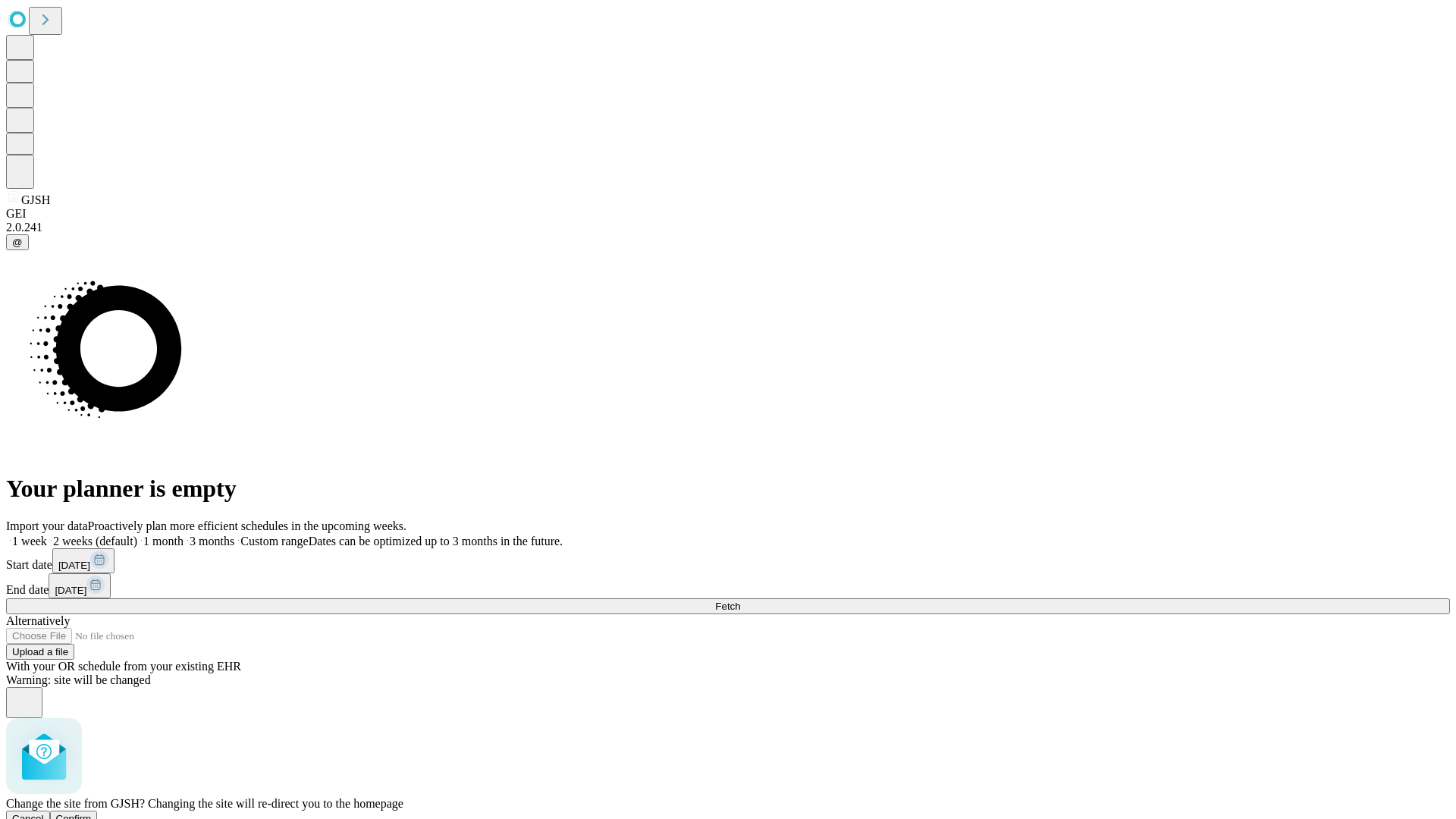
click at [92, 812] on span "Confirm" at bounding box center [74, 818] width 36 height 11
click at [137, 534] on label "2 weeks (default)" at bounding box center [92, 541] width 90 height 13
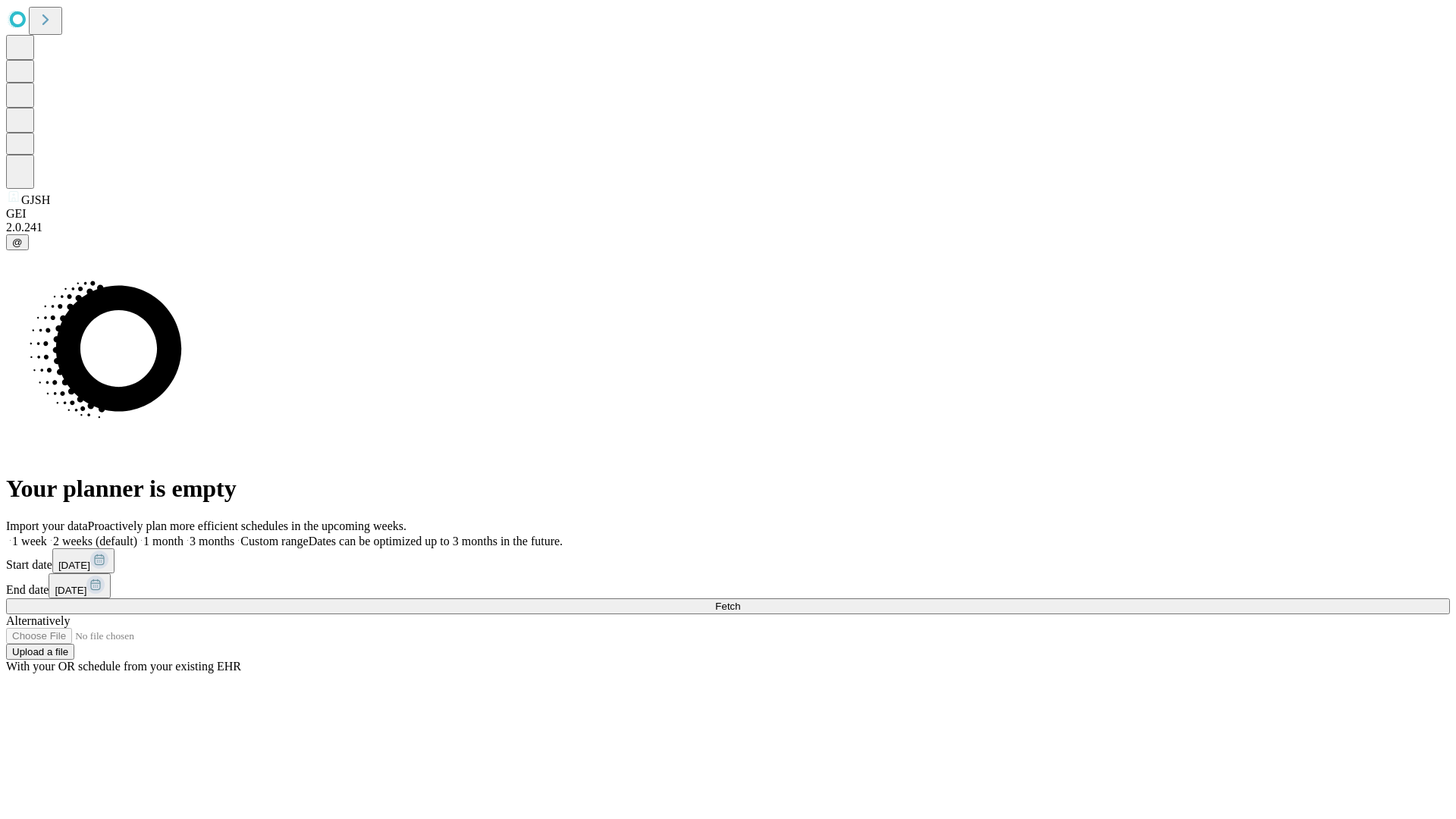
click at [740, 600] on span "Fetch" at bounding box center [728, 606] width 25 height 11
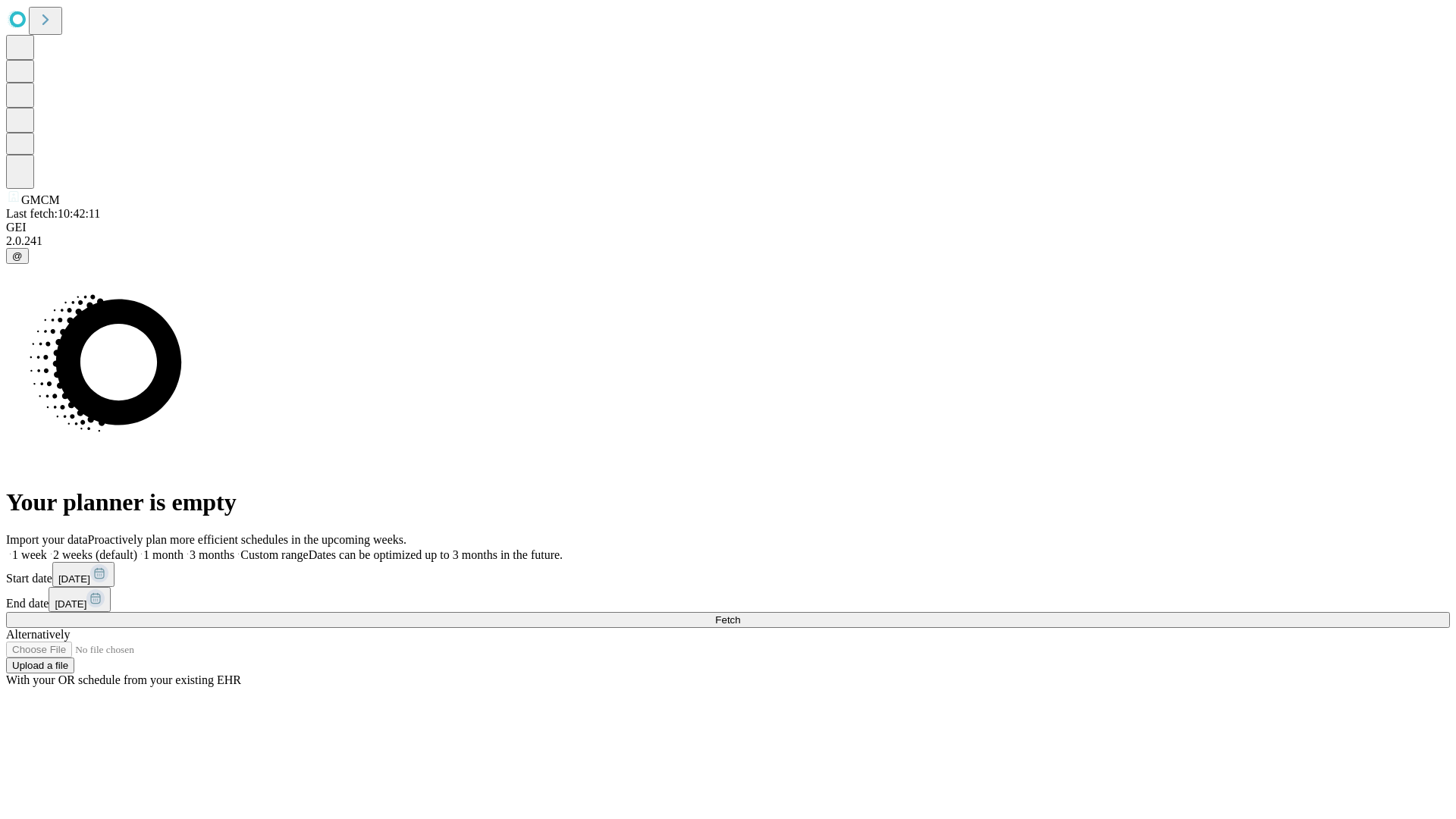
click at [740, 614] on span "Fetch" at bounding box center [728, 620] width 25 height 11
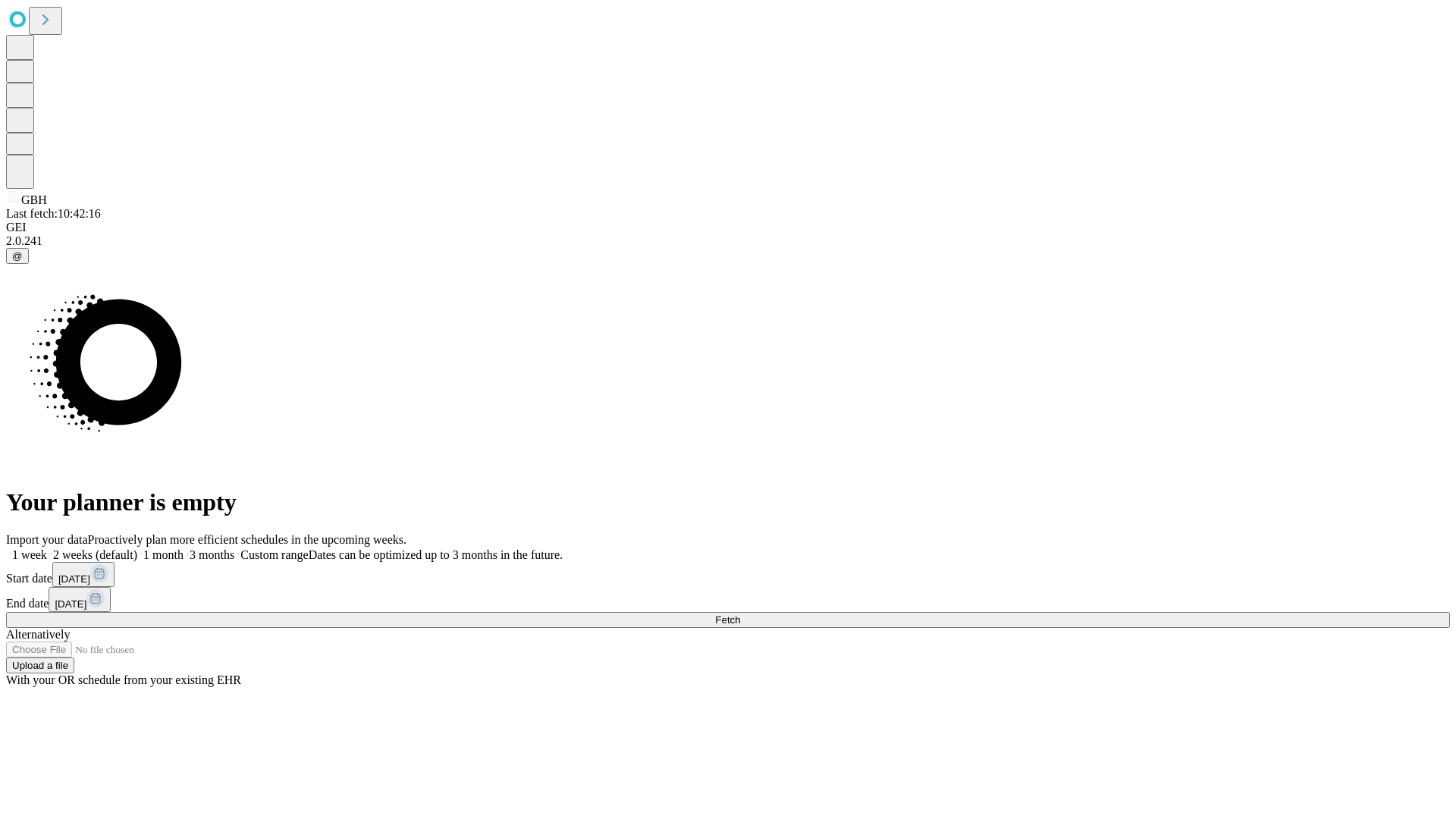
click at [740, 614] on span "Fetch" at bounding box center [728, 620] width 25 height 11
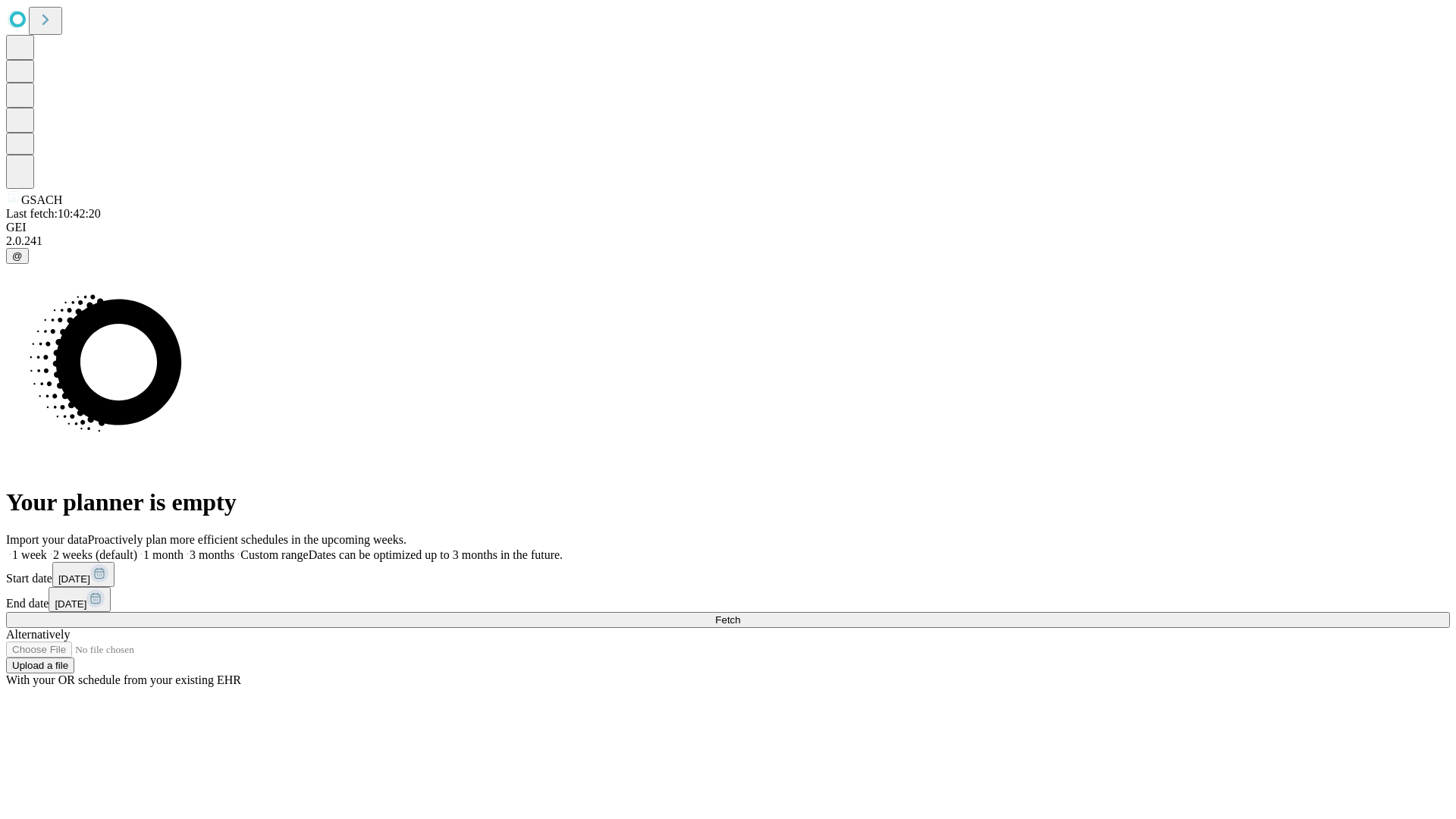
click at [137, 548] on label "2 weeks (default)" at bounding box center [92, 555] width 90 height 13
click at [740, 614] on span "Fetch" at bounding box center [728, 620] width 25 height 11
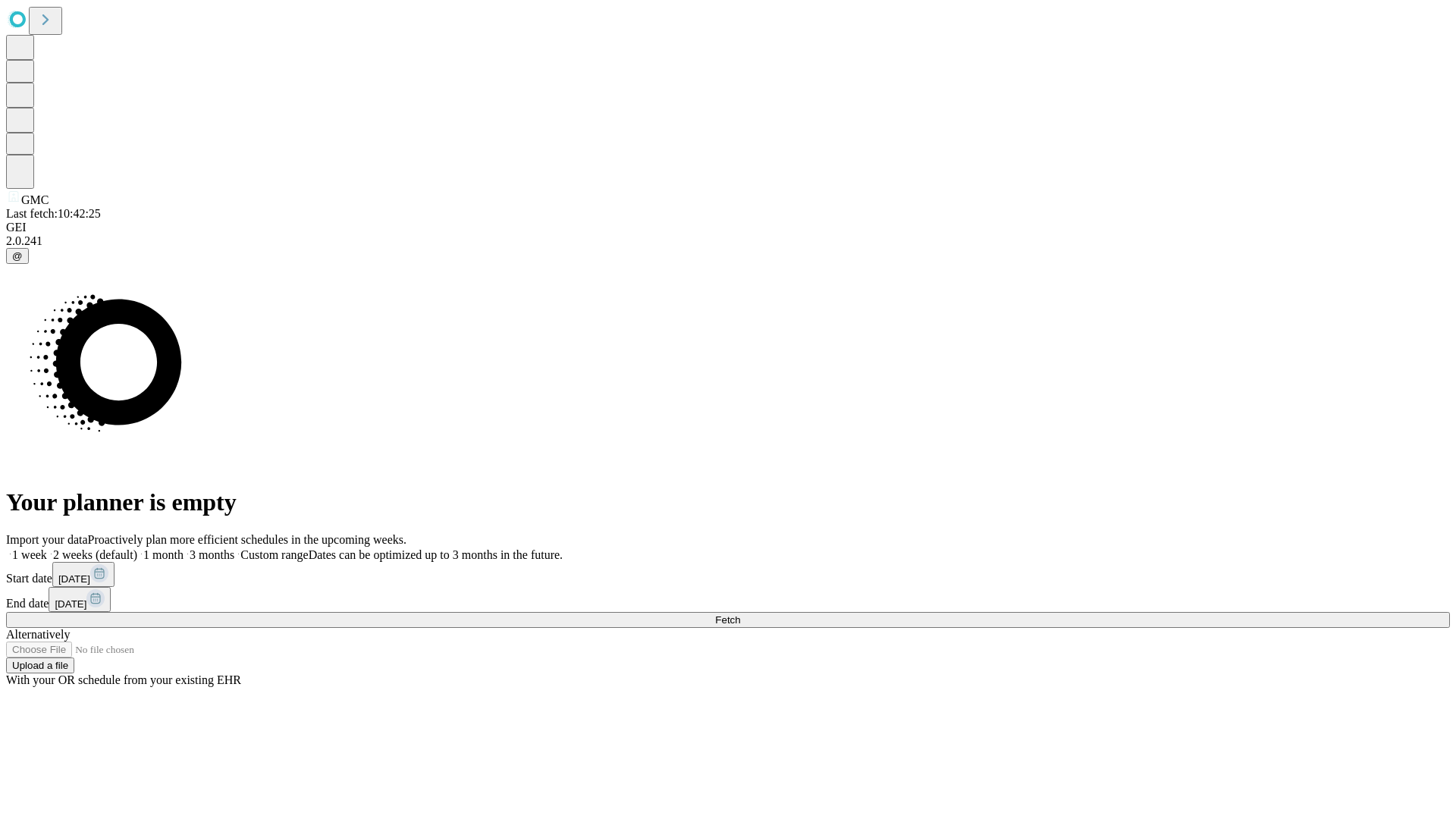
click at [137, 548] on label "2 weeks (default)" at bounding box center [92, 555] width 90 height 13
click at [740, 614] on span "Fetch" at bounding box center [728, 620] width 25 height 11
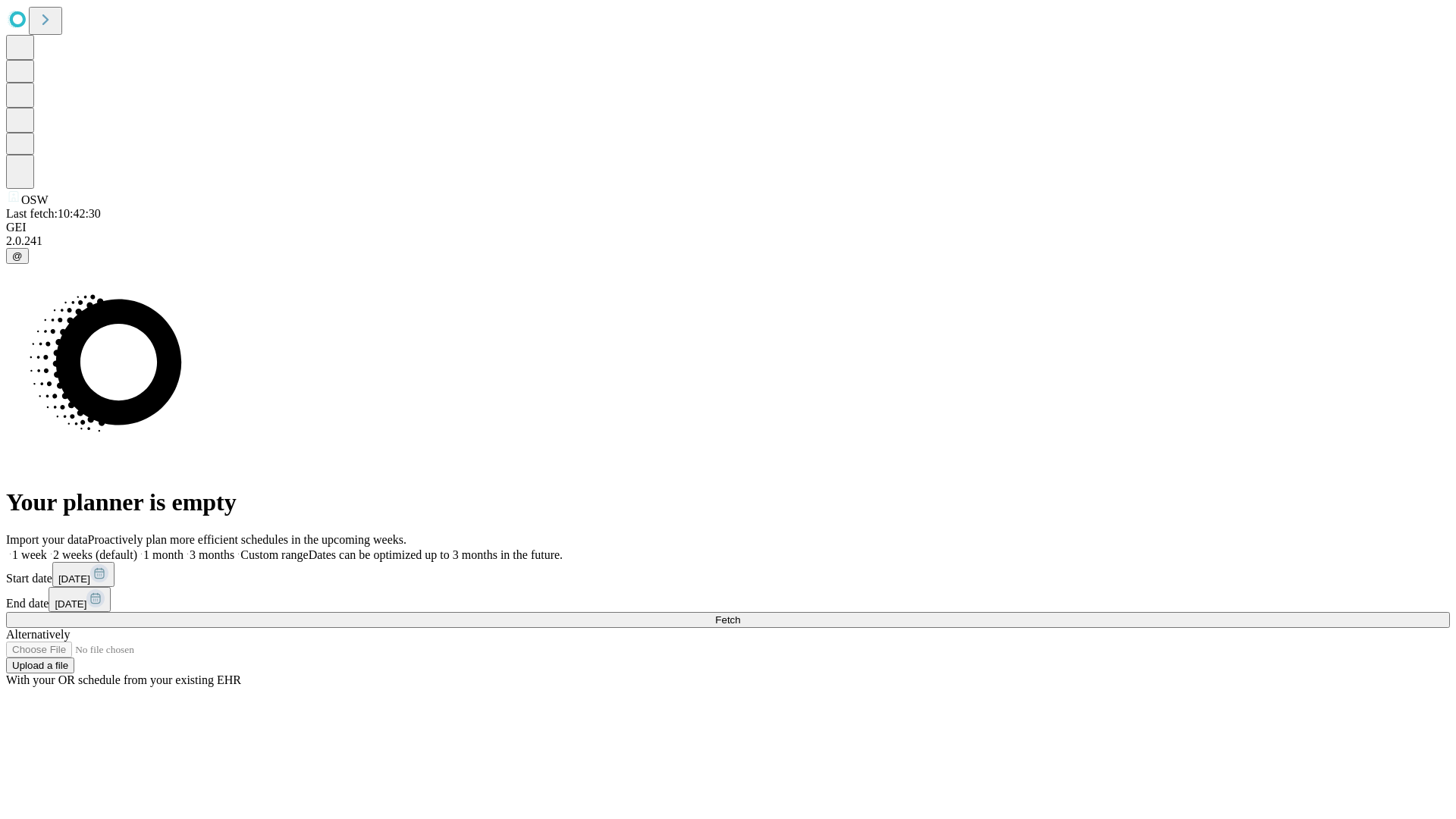
click at [137, 548] on label "2 weeks (default)" at bounding box center [92, 555] width 90 height 13
click at [740, 614] on span "Fetch" at bounding box center [728, 620] width 25 height 11
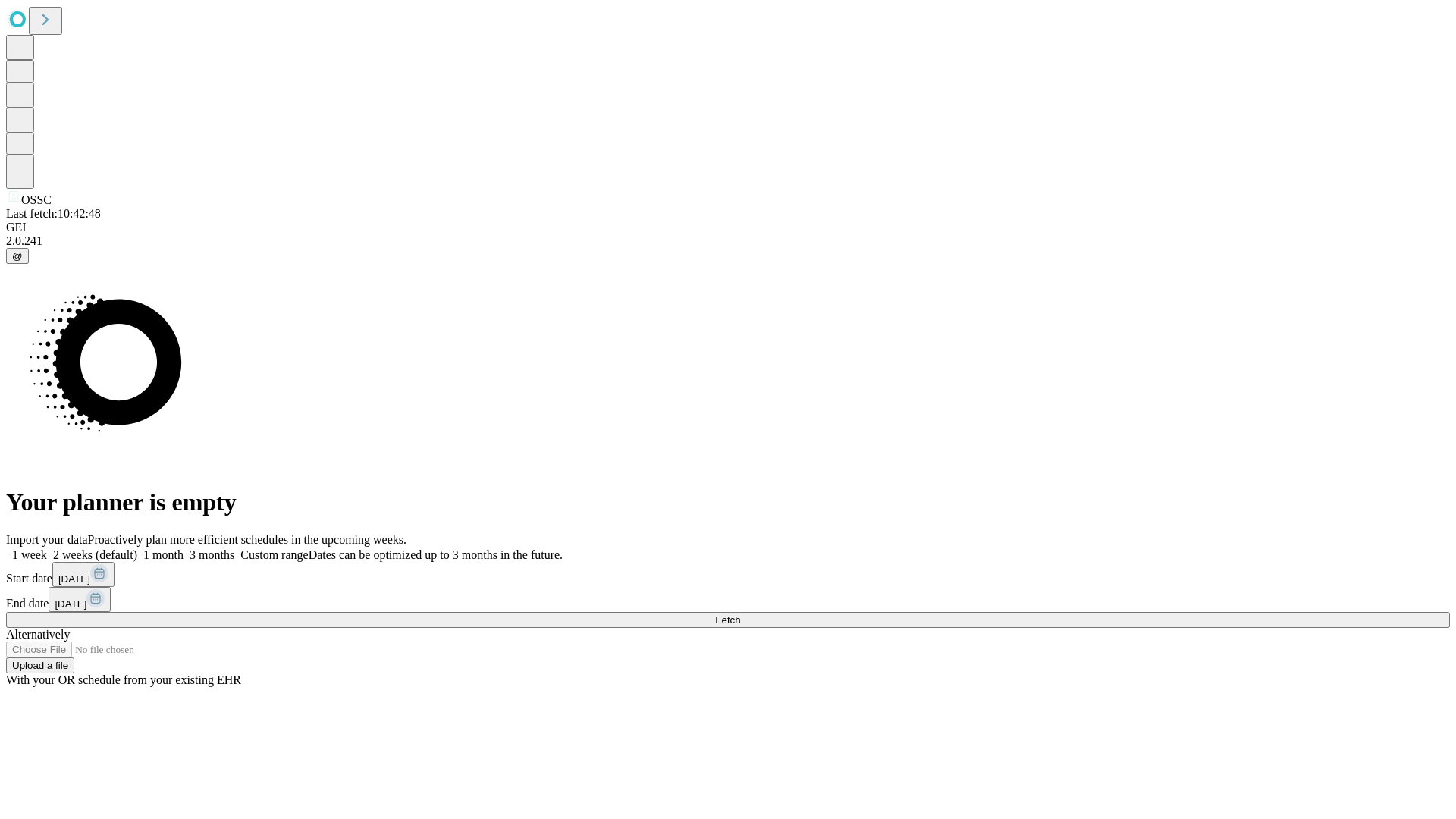
click at [137, 548] on label "2 weeks (default)" at bounding box center [92, 555] width 90 height 13
click at [740, 614] on span "Fetch" at bounding box center [728, 620] width 25 height 11
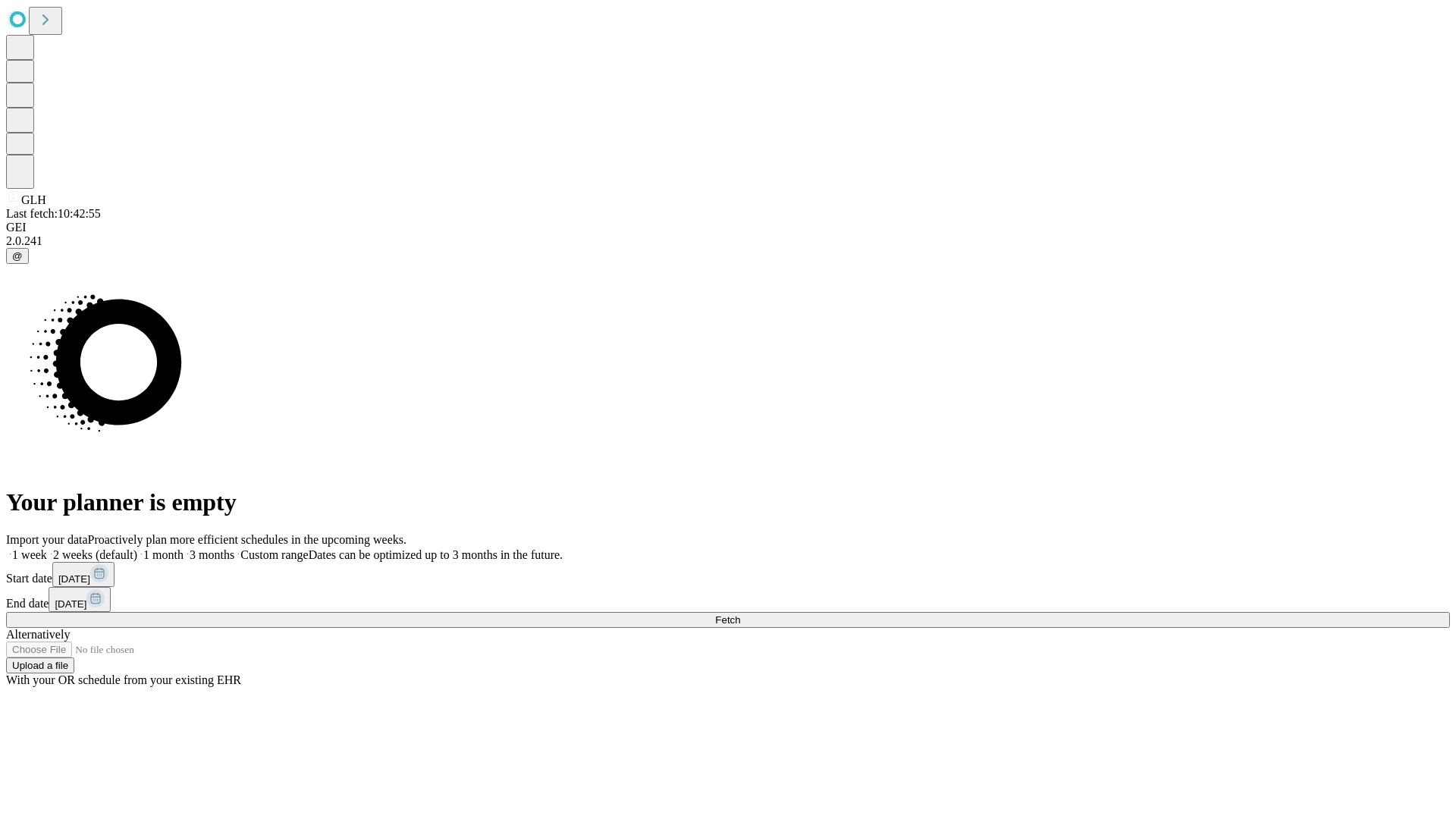
click at [740, 614] on span "Fetch" at bounding box center [728, 620] width 25 height 11
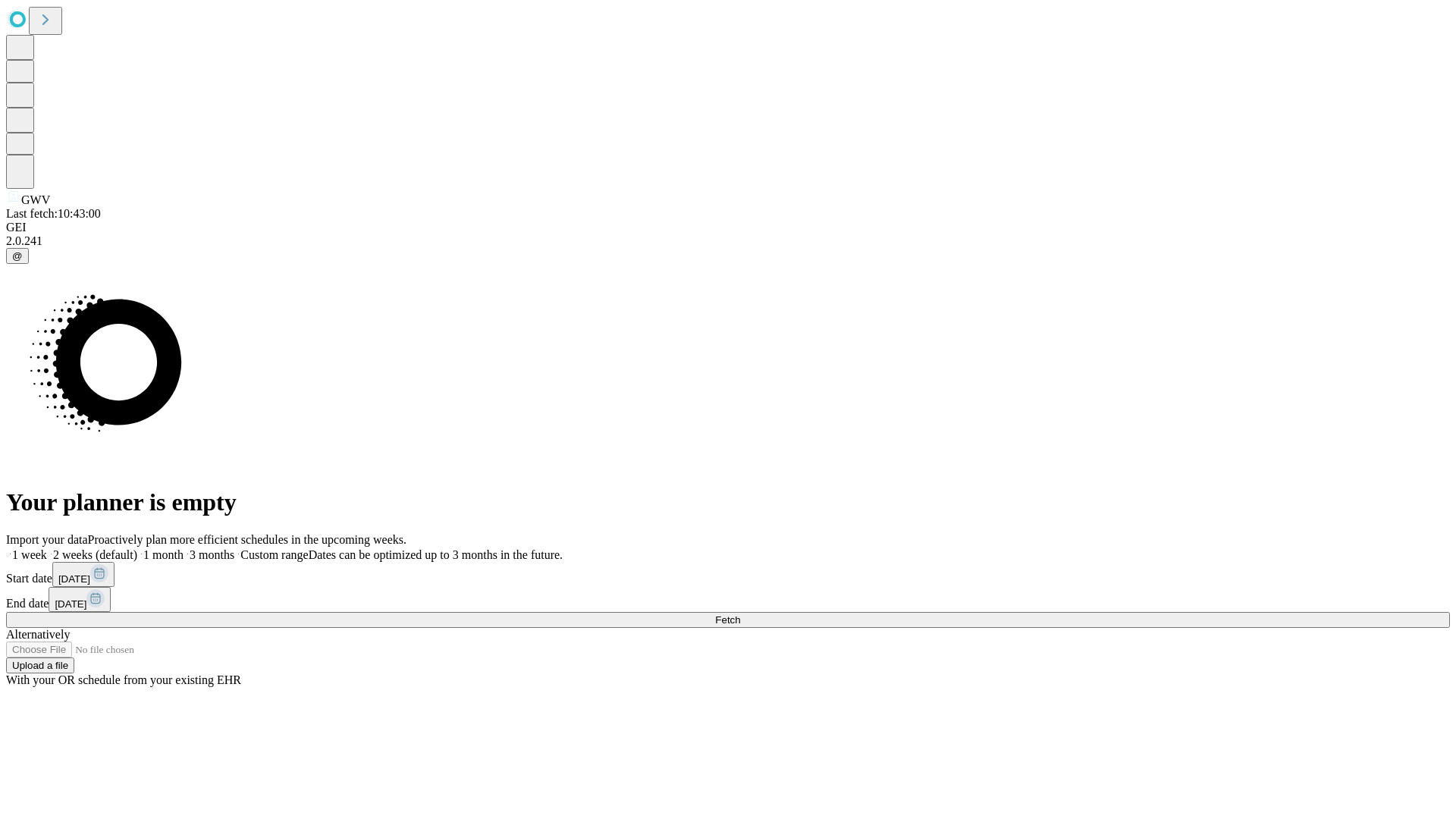
click at [740, 614] on span "Fetch" at bounding box center [728, 620] width 25 height 11
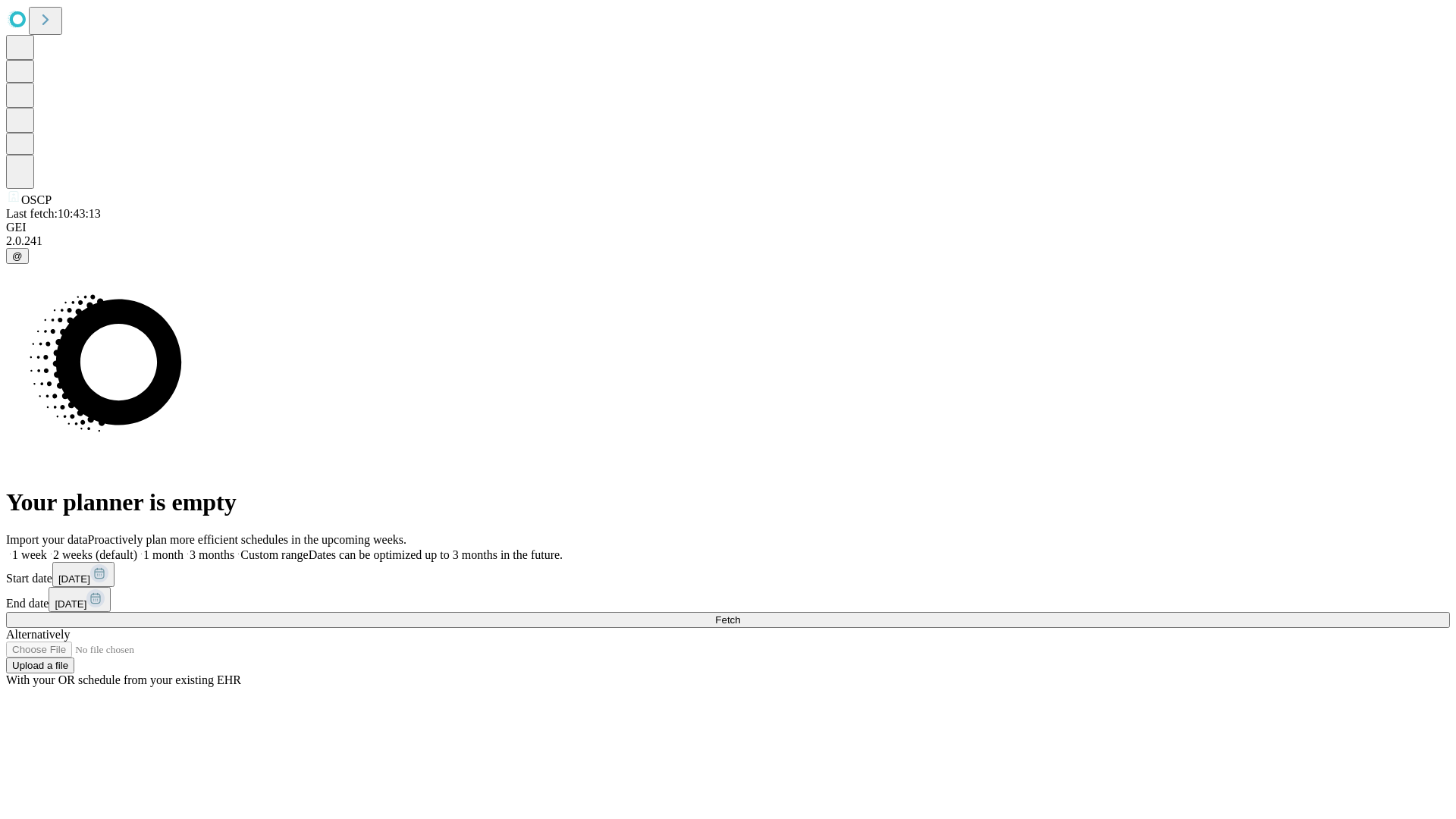
click at [137, 548] on label "2 weeks (default)" at bounding box center [92, 555] width 90 height 13
click at [740, 614] on span "Fetch" at bounding box center [728, 620] width 25 height 11
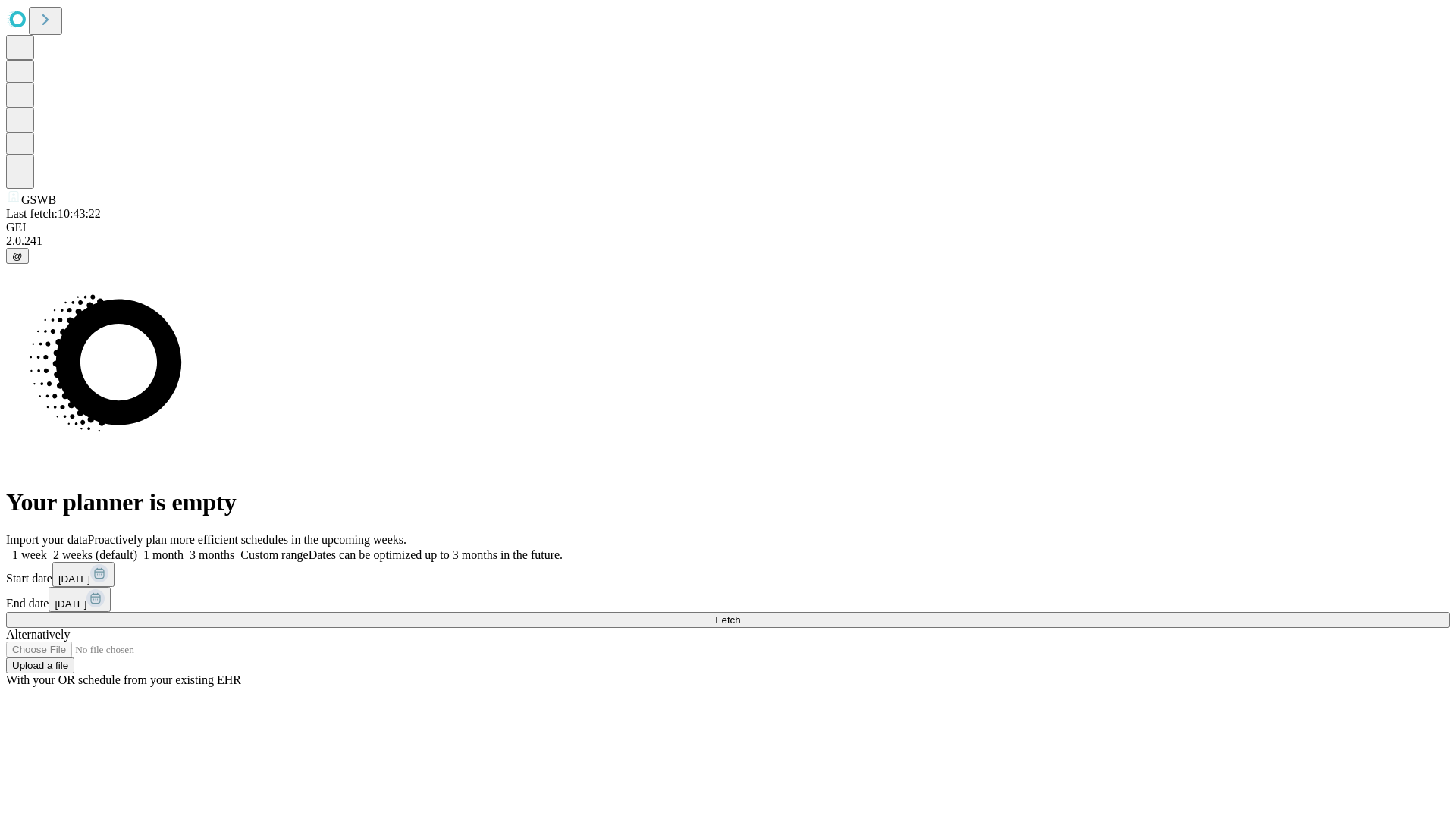
click at [740, 614] on span "Fetch" at bounding box center [728, 620] width 25 height 11
